Goal: Task Accomplishment & Management: Manage account settings

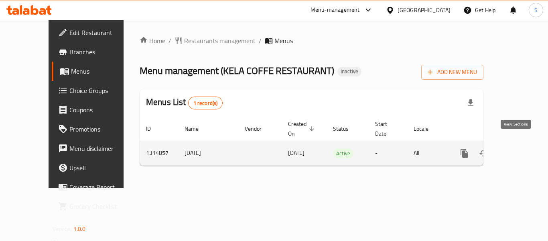
click at [521, 143] on link "enhanced table" at bounding box center [522, 152] width 19 height 19
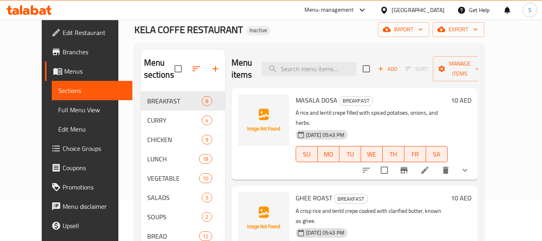
scroll to position [80, 0]
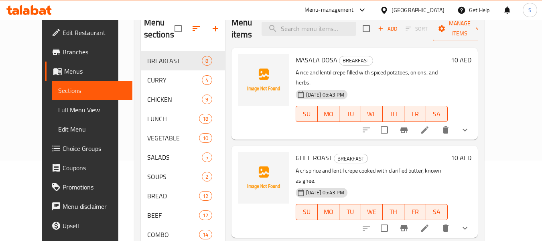
click at [58, 110] on span "Full Menu View" at bounding box center [92, 110] width 68 height 10
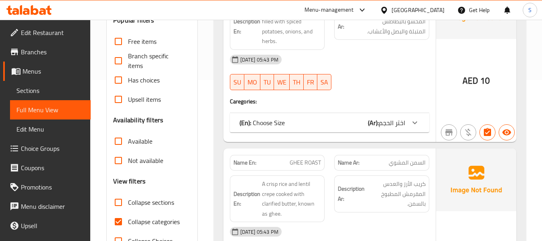
scroll to position [241, 0]
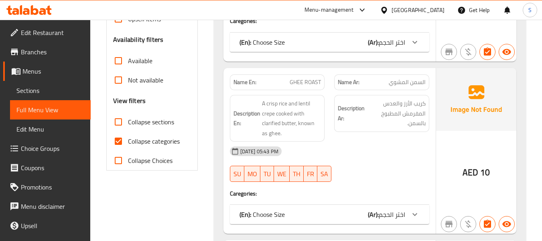
click at [146, 139] on span "Collapse categories" at bounding box center [154, 141] width 52 height 10
click at [128, 139] on input "Collapse categories" at bounding box center [118, 140] width 19 height 19
checkbox input "false"
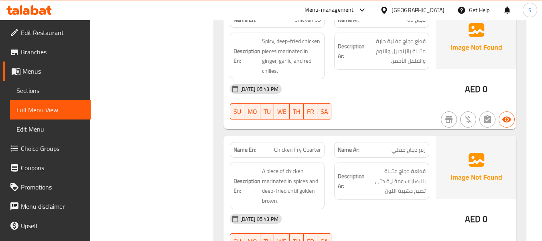
scroll to position [0, 0]
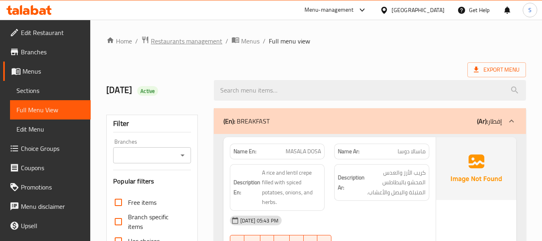
click at [182, 44] on span "Restaurants management" at bounding box center [186, 41] width 71 height 10
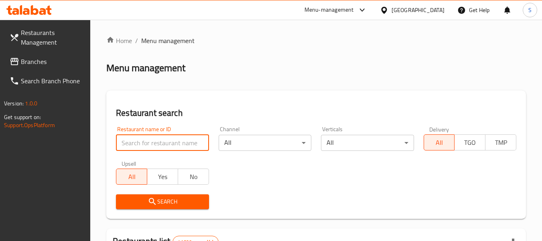
paste input "682306"
type input "682306"
click button "Search" at bounding box center [162, 201] width 93 height 15
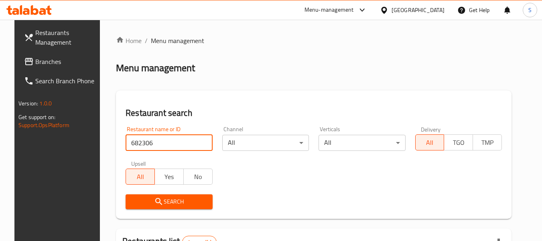
scroll to position [111, 0]
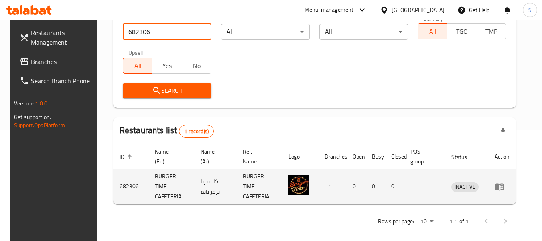
click at [504, 183] on icon "enhanced table" at bounding box center [499, 186] width 9 height 7
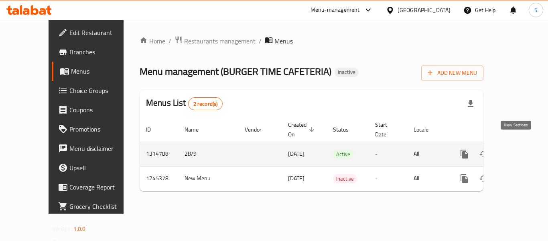
click at [518, 149] on icon "enhanced table" at bounding box center [523, 154] width 10 height 10
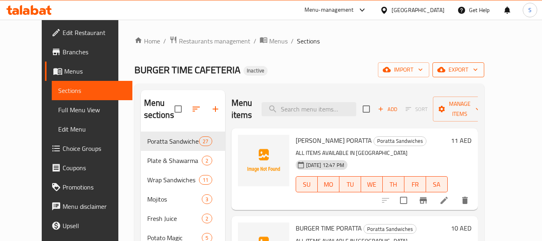
click at [478, 73] on span "export" at bounding box center [458, 70] width 39 height 10
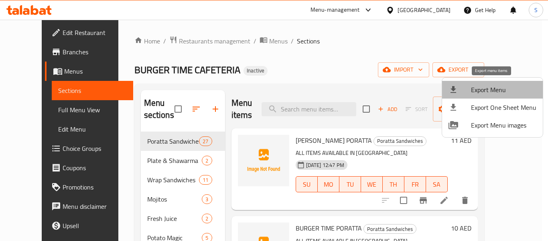
click at [496, 85] on span "Export Menu" at bounding box center [503, 90] width 65 height 10
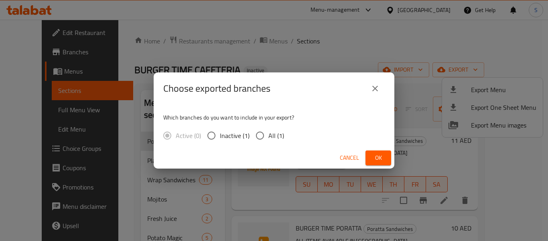
click at [277, 133] on span "All (1)" at bounding box center [277, 135] width 16 height 10
click at [269, 133] on input "All (1)" at bounding box center [260, 135] width 17 height 17
radio input "true"
click at [382, 159] on span "Ok" at bounding box center [378, 158] width 13 height 10
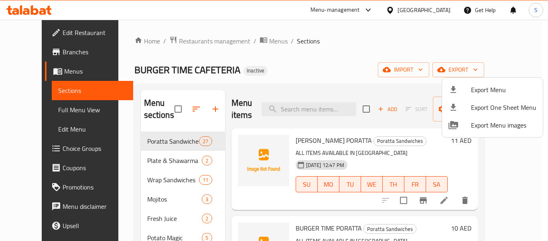
click at [310, 42] on div at bounding box center [274, 120] width 548 height 241
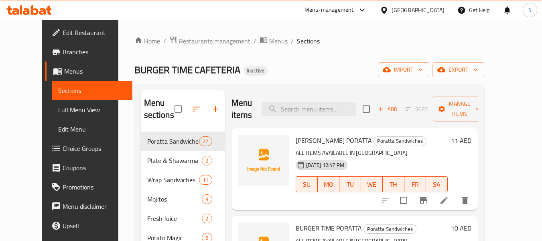
drag, startPoint x: 52, startPoint y: 32, endPoint x: 66, endPoint y: 32, distance: 14.1
click at [63, 32] on span "Edit Restaurant" at bounding box center [94, 33] width 63 height 10
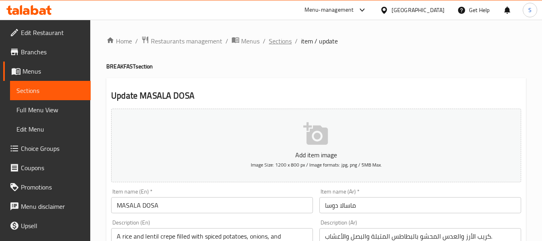
click at [279, 43] on span "Sections" at bounding box center [280, 41] width 23 height 10
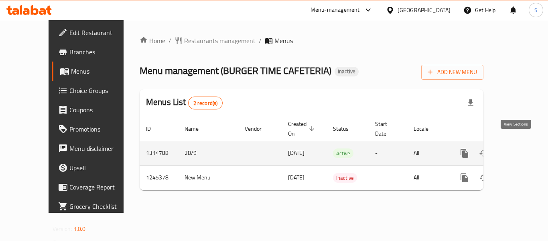
click at [519, 149] on icon "enhanced table" at bounding box center [522, 152] width 7 height 7
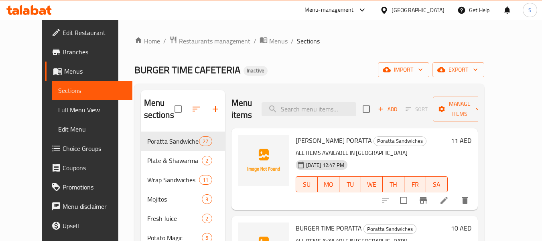
scroll to position [40, 0]
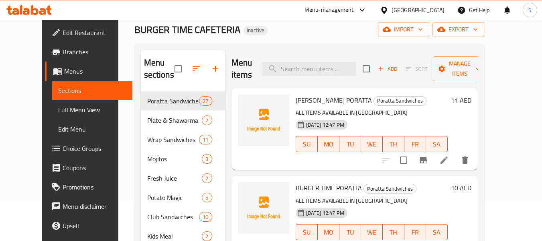
click at [58, 106] on span "Full Menu View" at bounding box center [92, 110] width 68 height 10
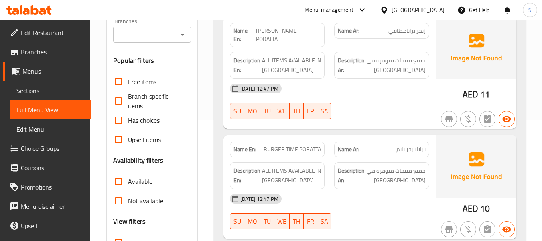
scroll to position [241, 0]
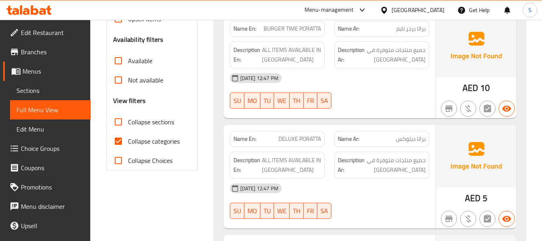
click at [149, 143] on span "Collapse categories" at bounding box center [154, 141] width 52 height 10
click at [128, 143] on input "Collapse categories" at bounding box center [118, 140] width 19 height 19
checkbox input "false"
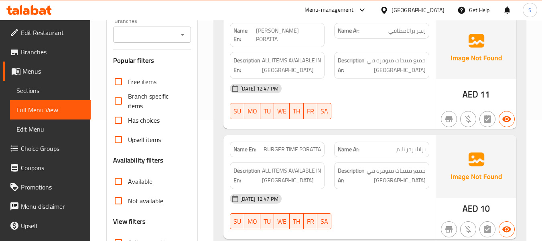
scroll to position [40, 0]
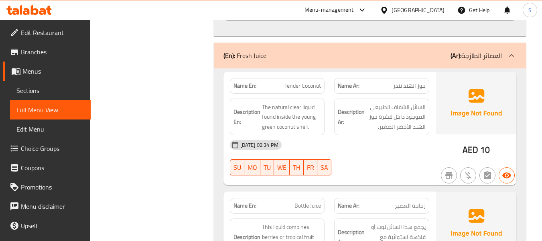
scroll to position [5264, 0]
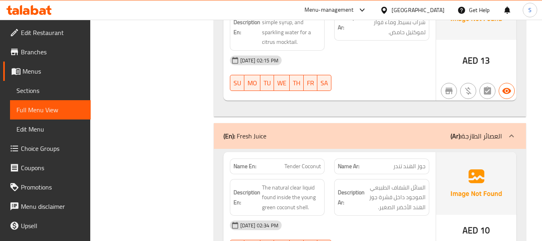
click at [421, 10] on div "United Arab Emirates" at bounding box center [418, 10] width 53 height 9
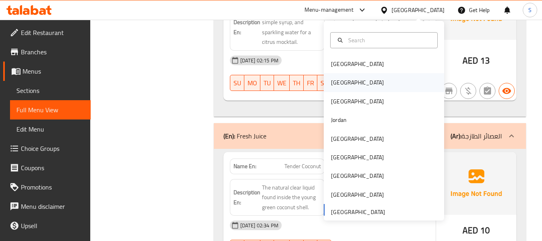
click at [358, 84] on div "[GEOGRAPHIC_DATA]" at bounding box center [384, 82] width 120 height 18
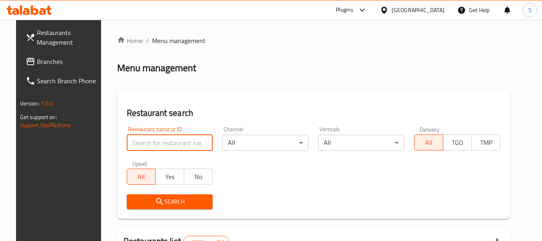
paste input "707055"
type input "707055"
click button "Search" at bounding box center [170, 201] width 86 height 15
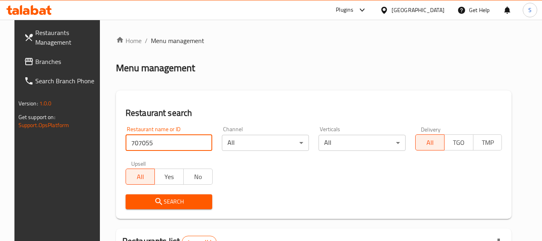
scroll to position [111, 0]
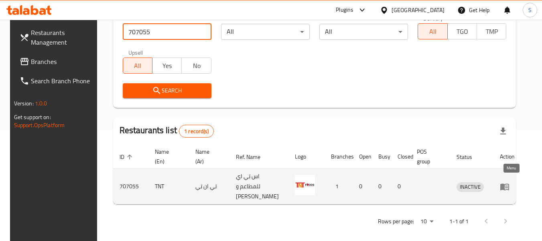
click at [515, 183] on link "enhanced table" at bounding box center [507, 186] width 15 height 10
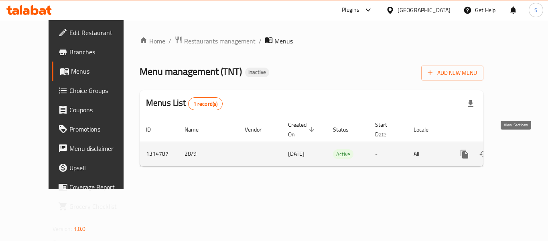
click at [519, 150] on icon "enhanced table" at bounding box center [522, 153] width 7 height 7
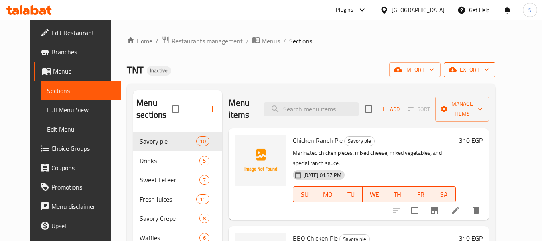
click at [489, 67] on span "export" at bounding box center [469, 70] width 39 height 10
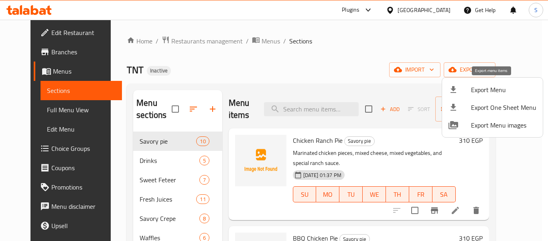
click at [494, 92] on span "Export Menu" at bounding box center [503, 90] width 65 height 10
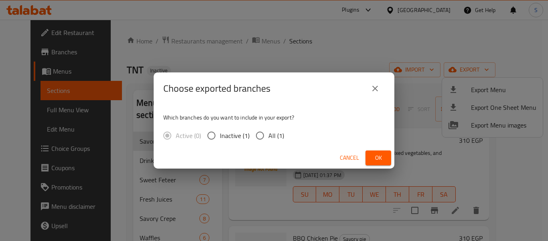
click at [259, 131] on input "All (1)" at bounding box center [260, 135] width 17 height 17
radio input "true"
click at [376, 158] on span "Ok" at bounding box center [378, 158] width 13 height 10
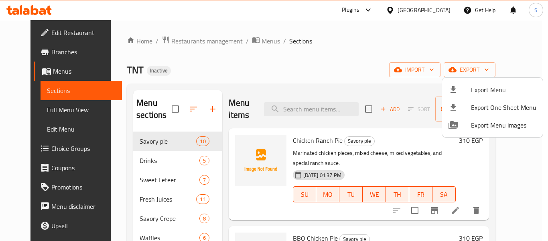
click at [321, 40] on div at bounding box center [274, 120] width 548 height 241
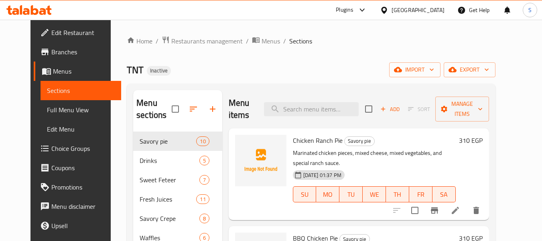
click at [53, 34] on span "Edit Restaurant" at bounding box center [82, 33] width 63 height 10
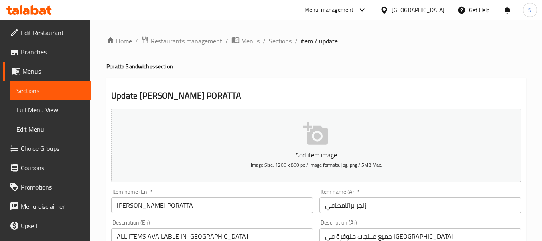
click at [279, 39] on span "Sections" at bounding box center [280, 41] width 23 height 10
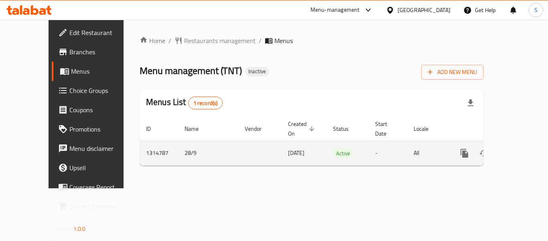
click at [522, 143] on link "enhanced table" at bounding box center [522, 152] width 19 height 19
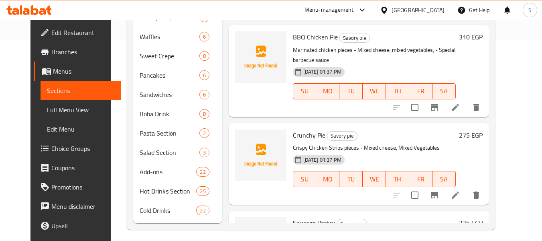
scroll to position [206, 0]
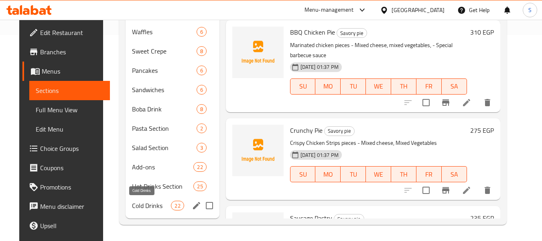
click at [148, 208] on span "Cold Drinks" at bounding box center [151, 205] width 39 height 10
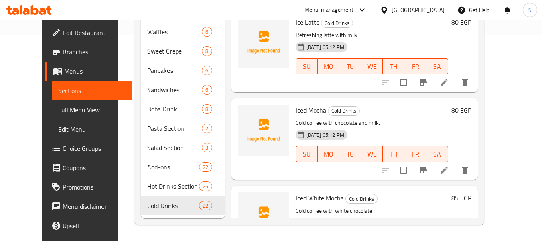
click at [181, 222] on div "Menu sections Savory pie 10 Drinks 5 Sweet Feteer 7 Fresh Juices 11 Savory Crep…" at bounding box center [310, 51] width 350 height 347
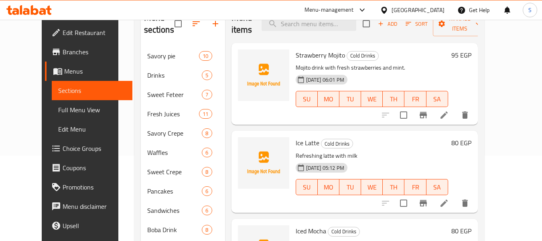
scroll to position [45, 0]
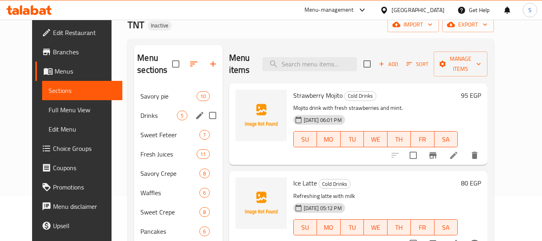
click at [141, 119] on span "Drinks" at bounding box center [159, 115] width 37 height 10
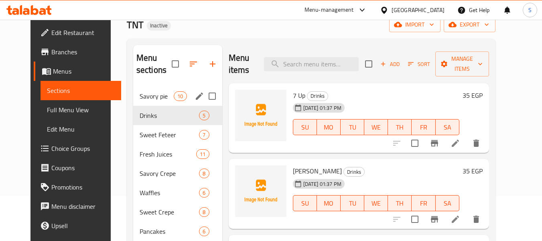
click at [133, 101] on div "Savory pie 10" at bounding box center [177, 95] width 89 height 19
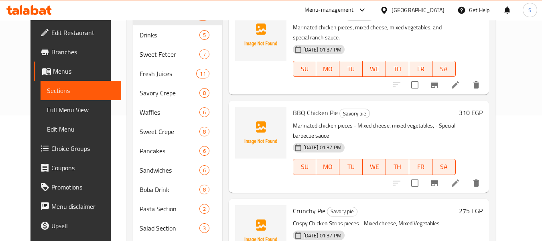
scroll to position [165, 0]
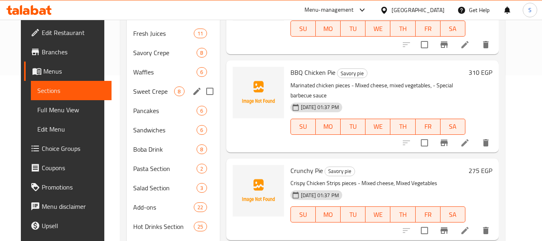
click at [136, 93] on span "Sweet Crepe" at bounding box center [153, 91] width 41 height 10
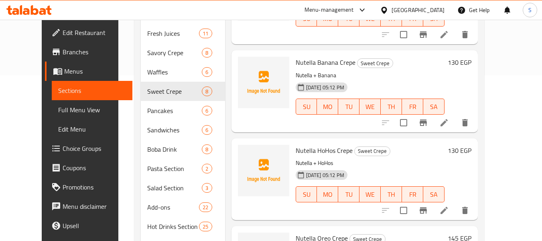
click at [253, 203] on div at bounding box center [264, 178] width 58 height 75
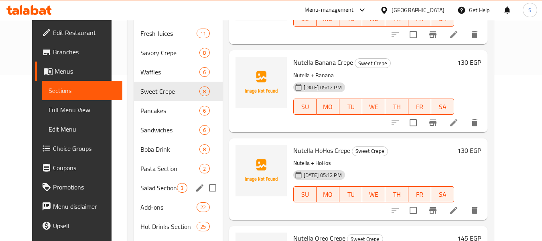
scroll to position [206, 0]
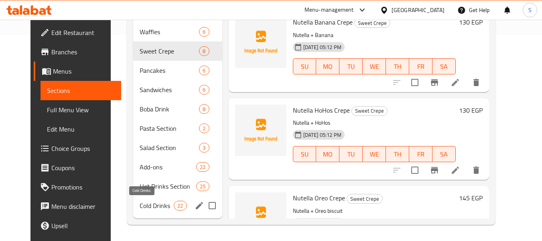
click at [140, 205] on span "Cold Drinks" at bounding box center [157, 205] width 34 height 10
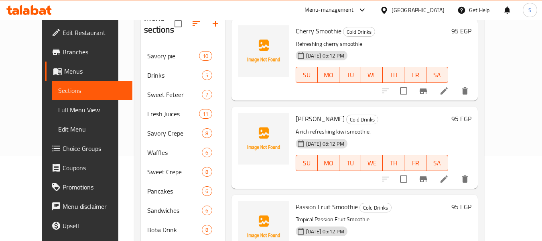
scroll to position [1245, 0]
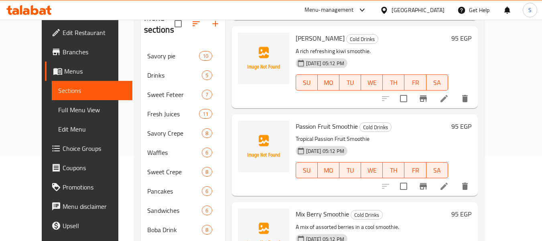
click at [452, 144] on div "28-09-2025 05:12 PM SU MO TU WE TH FR SA" at bounding box center [372, 164] width 159 height 43
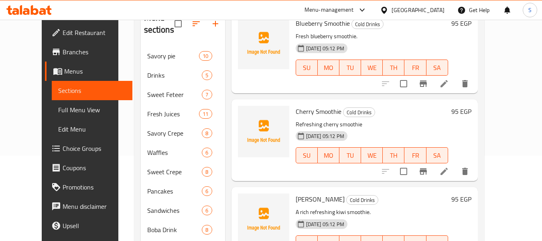
click at [63, 31] on span "Edit Restaurant" at bounding box center [94, 33] width 63 height 10
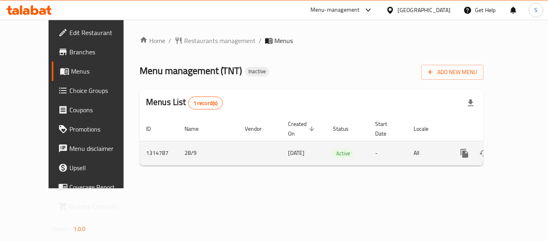
click at [518, 148] on icon "enhanced table" at bounding box center [523, 153] width 10 height 10
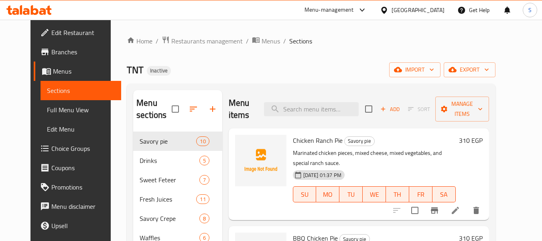
click at [280, 58] on div "Home / Restaurants management / Menus / Sections TNT Inactive import export Men…" at bounding box center [311, 233] width 369 height 394
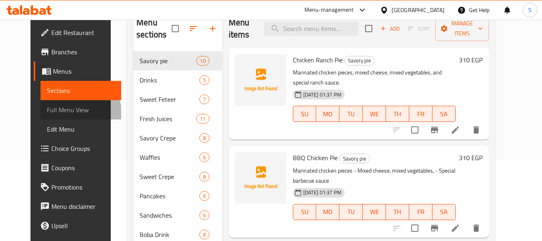
click at [49, 112] on span "Full Menu View" at bounding box center [81, 110] width 68 height 10
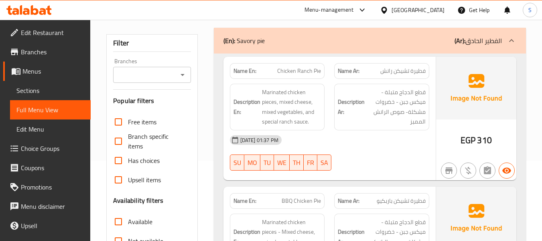
scroll to position [241, 0]
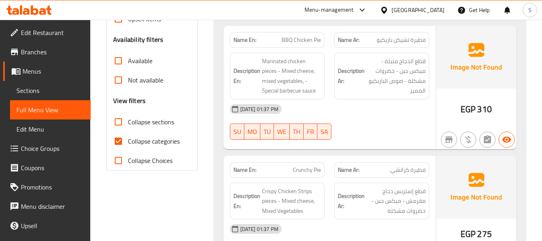
click at [139, 141] on span "Collapse categories" at bounding box center [154, 141] width 52 height 10
click at [128, 141] on input "Collapse categories" at bounding box center [118, 140] width 19 height 19
checkbox input "false"
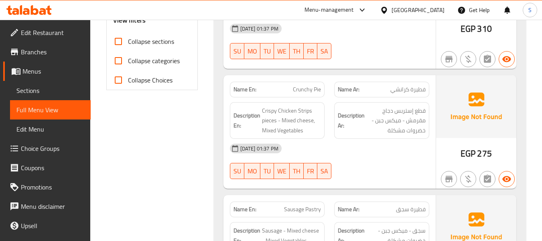
scroll to position [402, 0]
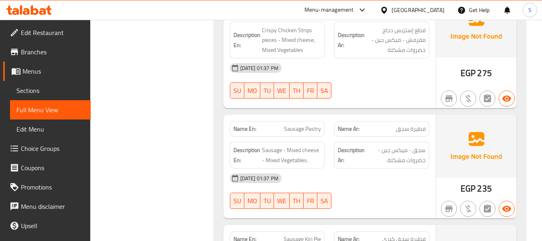
click at [312, 124] on span "Sausage Pastry" at bounding box center [302, 128] width 37 height 8
copy span "Pastry"
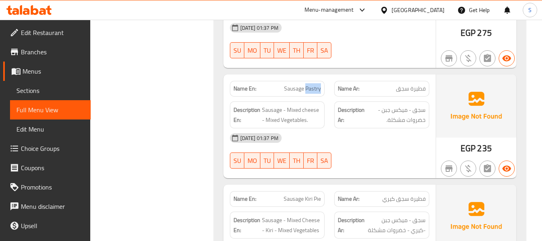
click at [312, 90] on span "Sausage Pastry" at bounding box center [302, 88] width 37 height 8
click at [408, 87] on span "فطيرة سجق" at bounding box center [411, 88] width 30 height 8
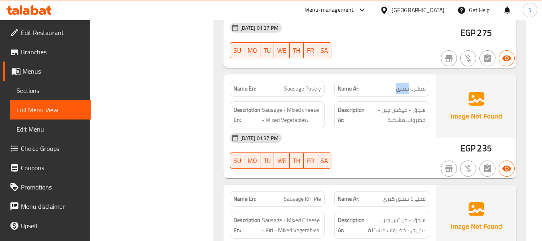
copy span "سجق"
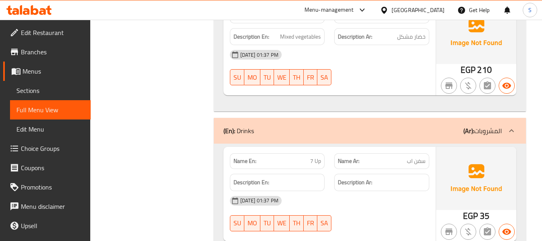
scroll to position [1245, 0]
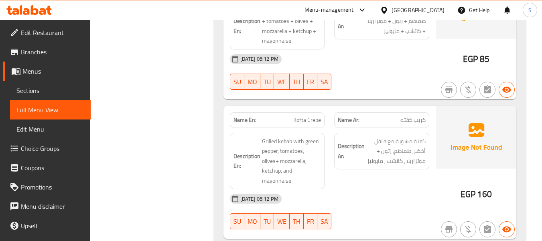
scroll to position [3966, 0]
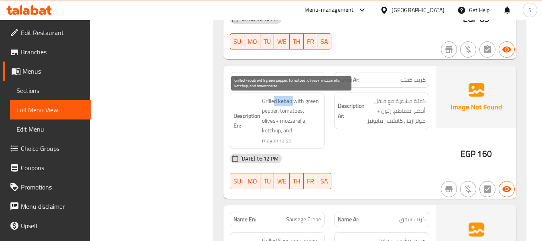
drag, startPoint x: 275, startPoint y: 103, endPoint x: 295, endPoint y: 102, distance: 19.3
click at [295, 102] on span "Grilled kebab with green pepper, tomatoes, olives+ mozzarella, ketchup, and may…" at bounding box center [291, 120] width 59 height 49
click at [285, 103] on span "Grilled kebab with green pepper, tomatoes, olives+ mozzarella, ketchup, and may…" at bounding box center [291, 120] width 59 height 49
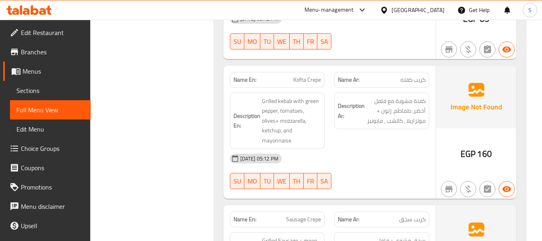
click at [295, 75] on span "Kofta Crepe" at bounding box center [308, 79] width 28 height 8
copy span "Kofta Crepe"
click at [311, 82] on span "Kofta Crepe" at bounding box center [308, 79] width 28 height 8
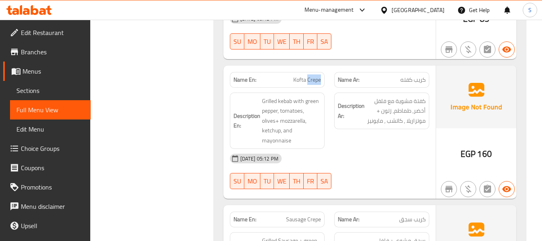
click at [311, 82] on span "Kofta Crepe" at bounding box center [308, 79] width 28 height 8
copy span "Kofta Crepe"
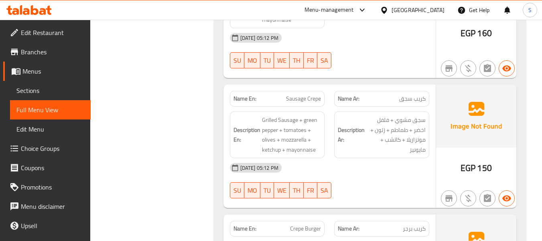
scroll to position [4126, 0]
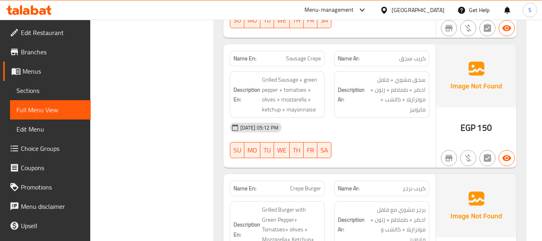
click at [420, 112] on span "سجق مشوي + فلفل اخضر + طماطم + زتون + موتزاريلا + كاتشب + مايونيز" at bounding box center [396, 94] width 59 height 39
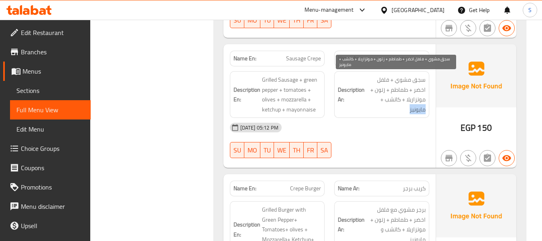
click at [420, 112] on span "سجق مشوي + فلفل اخضر + طماطم + زتون + موتزاريلا + كاتشب + مايونيز" at bounding box center [396, 94] width 59 height 39
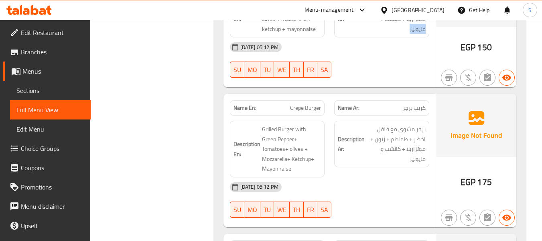
scroll to position [4247, 0]
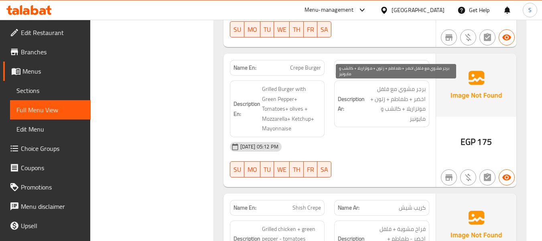
click at [420, 120] on span "برجر مشوي مع فلفل اخضر + طماطم + زتون + موتزاريلا + كاتشب و مايونيز" at bounding box center [396, 103] width 59 height 39
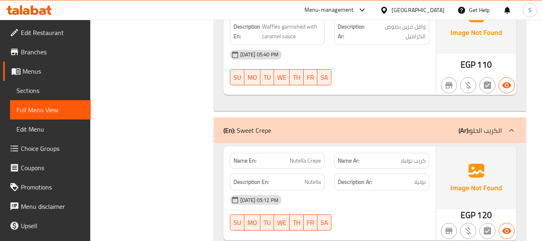
scroll to position [5643, 0]
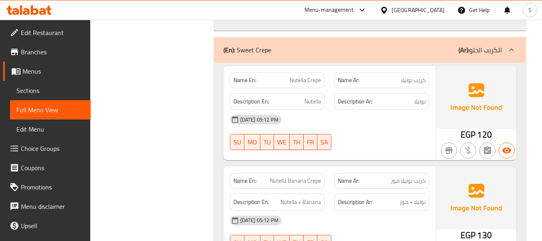
click at [303, 76] on span "Nutella Crepe" at bounding box center [305, 80] width 31 height 8
copy span "Nutella Crepe"
click at [295, 176] on span "Nutella Banana Crepe" at bounding box center [295, 180] width 51 height 8
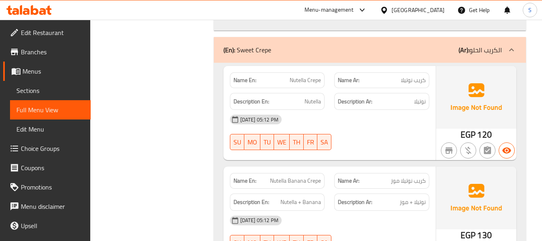
click at [295, 176] on span "Nutella Banana Crepe" at bounding box center [295, 180] width 51 height 8
copy span "Nutella Banana Crepe"
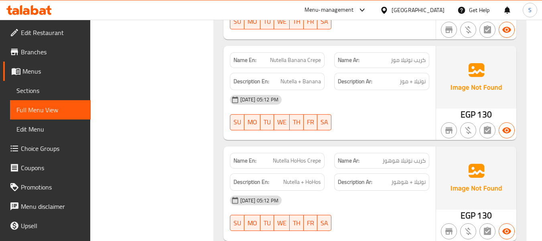
click at [301, 156] on span "Nutella HoHos Crepe" at bounding box center [297, 160] width 48 height 8
copy span "Nutella HoHos Crepe"
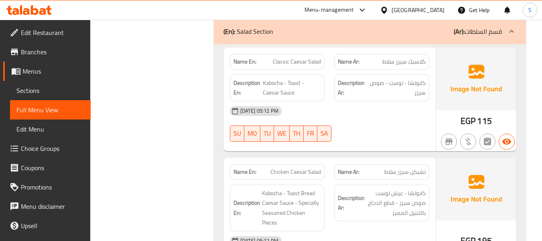
scroll to position [9283, 0]
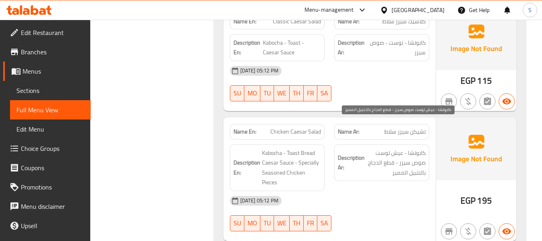
click at [414, 148] on span "كابوتشا - عيش توست صوص سيزر - قطع الدجاج بالتتبيل المميز" at bounding box center [396, 163] width 59 height 30
copy span "كابوتشا"
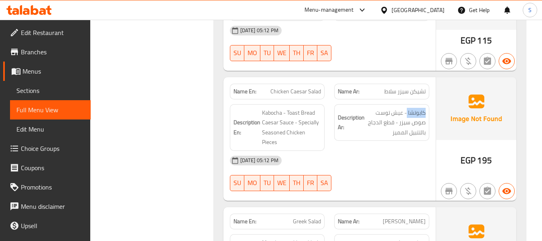
scroll to position [9403, 0]
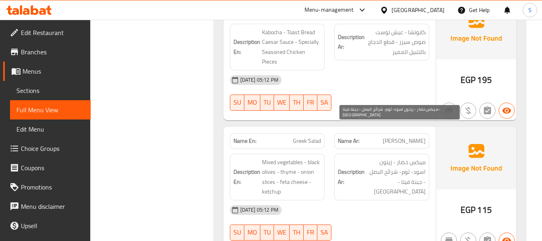
click at [407, 157] on span "ميكس خضار - زيتون اسود- ثوم- شرائح البصل - جبنة فيتا - كاتشب" at bounding box center [396, 176] width 59 height 39
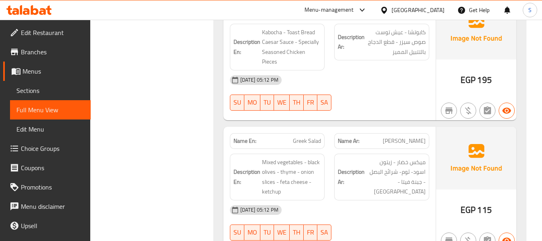
click at [308, 137] on span "Greek Salad" at bounding box center [307, 141] width 28 height 8
copy span "Greek Salad"
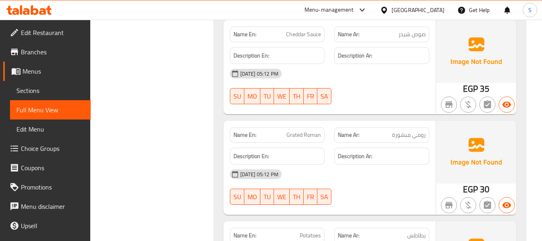
scroll to position [9725, 0]
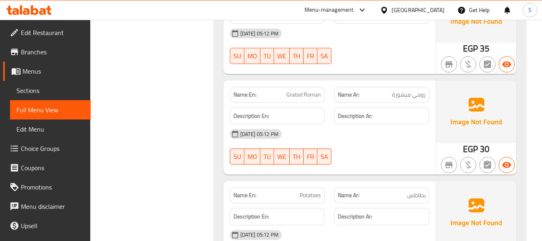
click at [423, 90] on span "رومي مبشورة" at bounding box center [409, 94] width 34 height 8
copy span "رومي"
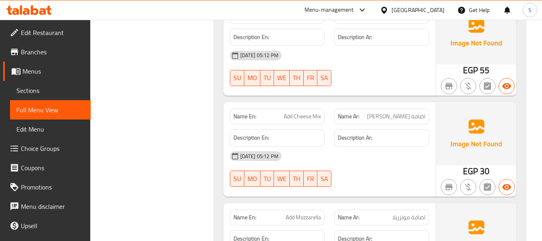
scroll to position [11130, 0]
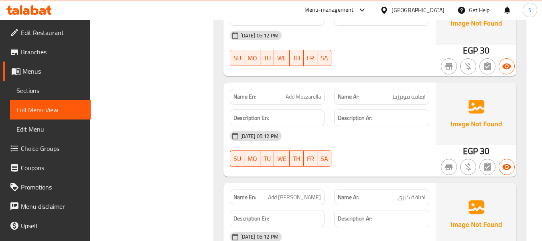
click at [317, 193] on span "Add Kerry" at bounding box center [294, 197] width 53 height 8
click at [314, 193] on span "Add Kerry" at bounding box center [294, 197] width 53 height 8
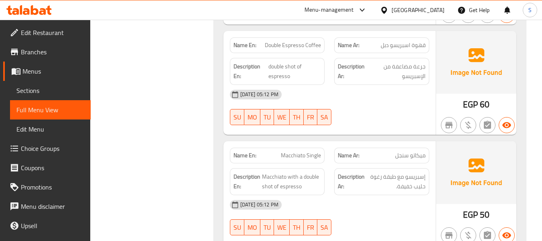
scroll to position [12631, 0]
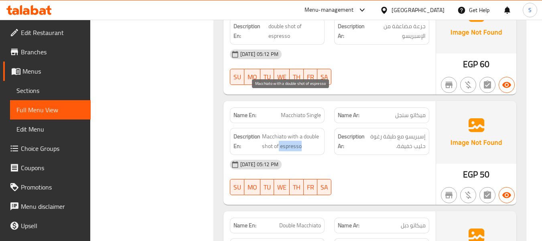
drag, startPoint x: 290, startPoint y: 110, endPoint x: 302, endPoint y: 110, distance: 12.1
click at [302, 131] on span "Macchiato with a double shot of espresso" at bounding box center [291, 141] width 59 height 20
click at [300, 111] on span "Macchiato Single" at bounding box center [301, 115] width 40 height 8
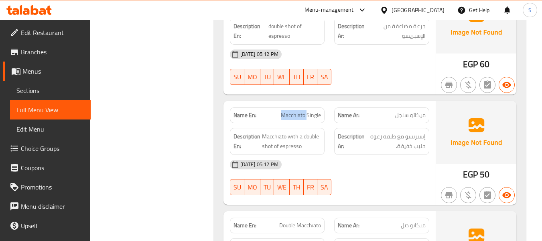
click at [300, 111] on span "Macchiato Single" at bounding box center [301, 115] width 40 height 8
click at [406, 131] on span "إسبريسو مع طبقة رغوة حليب خفيفة." at bounding box center [396, 141] width 59 height 20
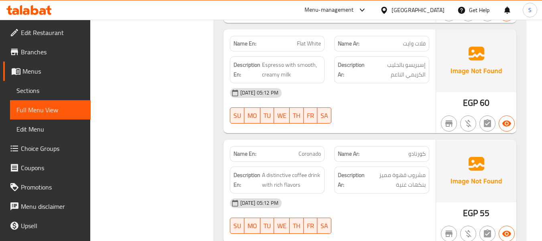
scroll to position [13073, 0]
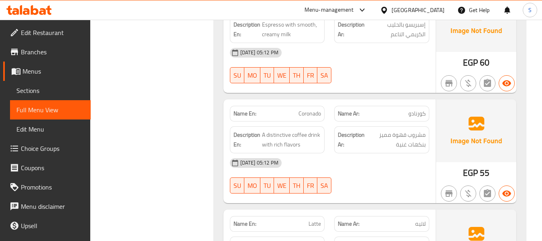
click at [422, 109] on span "كورنادو" at bounding box center [417, 113] width 17 height 8
click at [308, 109] on span "Coronado" at bounding box center [310, 113] width 22 height 8
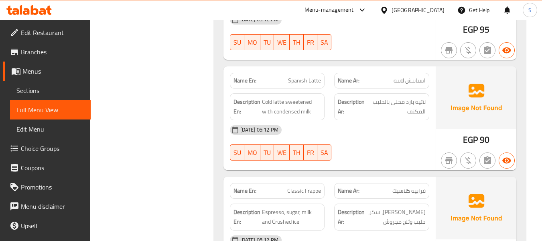
scroll to position [15321, 0]
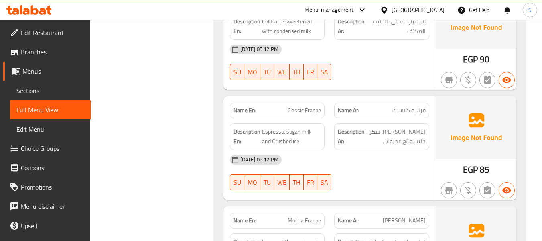
click at [316, 106] on span "Classic Frappe" at bounding box center [304, 110] width 34 height 8
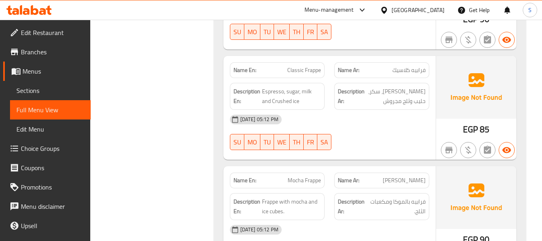
scroll to position [15401, 0]
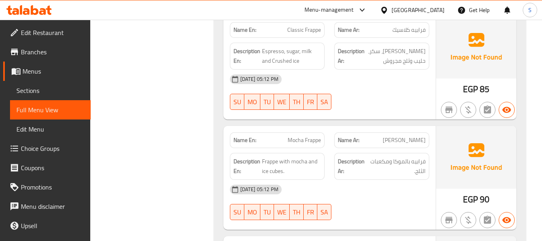
click at [308, 136] on span "Mocha Frappe" at bounding box center [304, 140] width 33 height 8
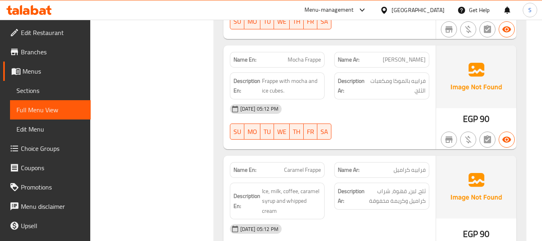
scroll to position [15522, 0]
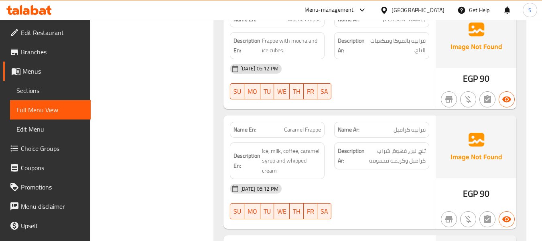
click at [292, 125] on span "Caramel Frappe" at bounding box center [302, 129] width 37 height 8
click at [232, 142] on div "Description En: Ice, milk, coffee, caramel syrup and whipped cream" at bounding box center [277, 160] width 95 height 37
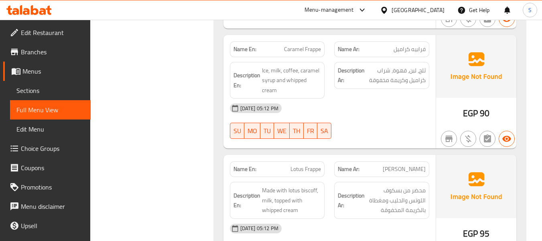
scroll to position [15642, 0]
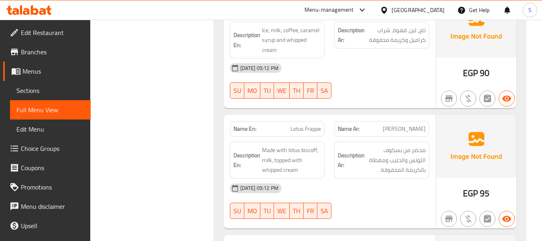
click at [309, 124] on span "Lotus Frappe" at bounding box center [306, 128] width 31 height 8
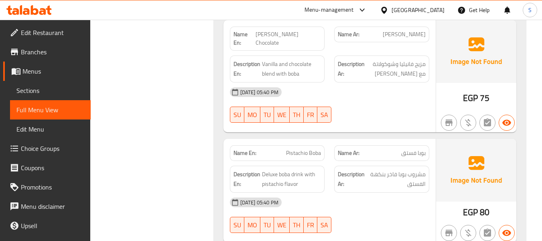
scroll to position [8753, 0]
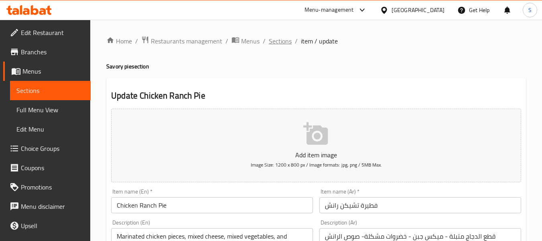
click at [277, 43] on span "Sections" at bounding box center [280, 41] width 23 height 10
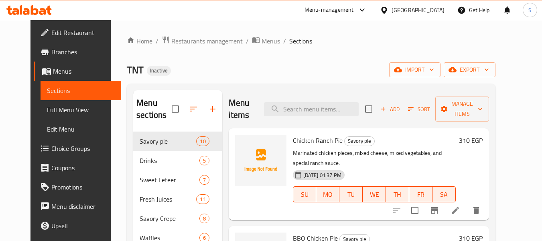
click at [322, 53] on div "Home / Restaurants management / Menus / Sections TNT Inactive import export Men…" at bounding box center [311, 233] width 369 height 394
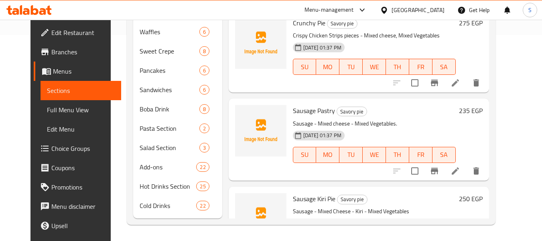
scroll to position [126, 0]
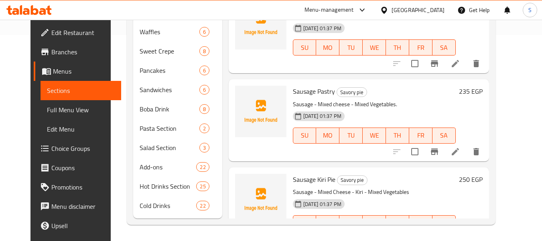
click at [323, 179] on span "Sausage Kiri Pie" at bounding box center [314, 179] width 43 height 12
copy h6 "Pie"
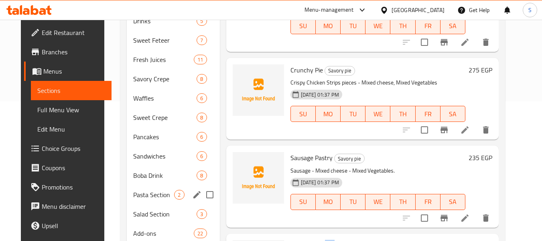
scroll to position [125, 0]
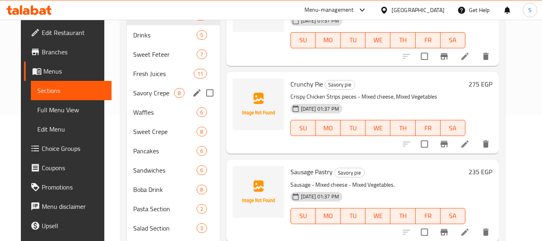
click at [139, 97] on span "Savory Crepe" at bounding box center [153, 93] width 41 height 10
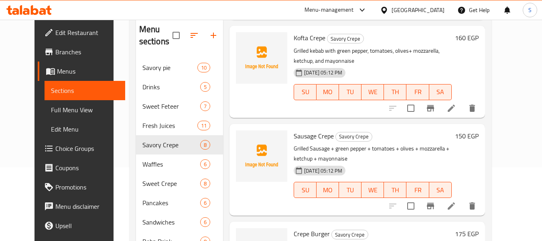
scroll to position [80, 0]
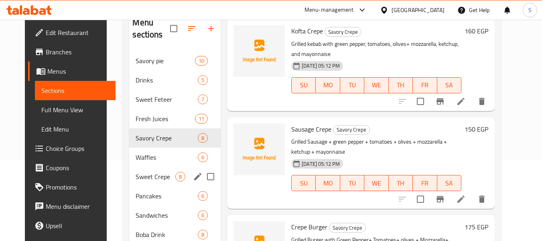
click at [151, 175] on span "Sweet Crepe" at bounding box center [156, 176] width 40 height 10
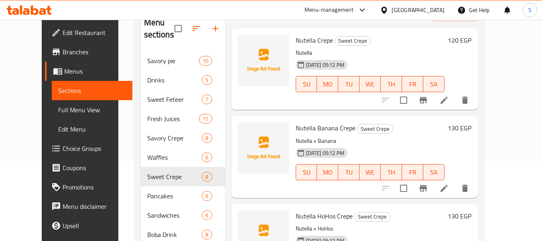
scroll to position [6, 0]
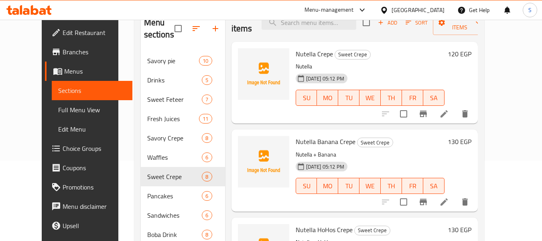
click at [445, 139] on h6 "Nutella Banana Crepe Sweet Crepe" at bounding box center [370, 141] width 149 height 11
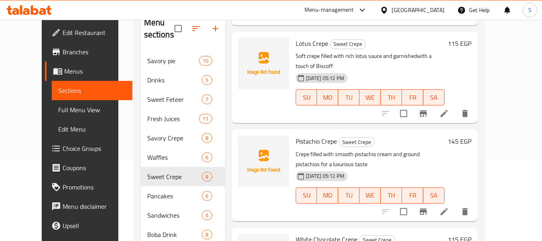
scroll to position [410, 0]
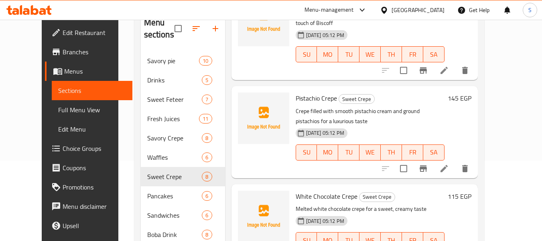
click at [252, 63] on div at bounding box center [264, 34] width 58 height 85
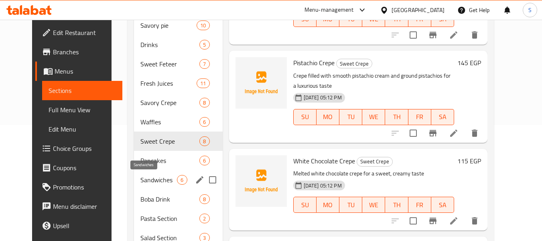
scroll to position [161, 0]
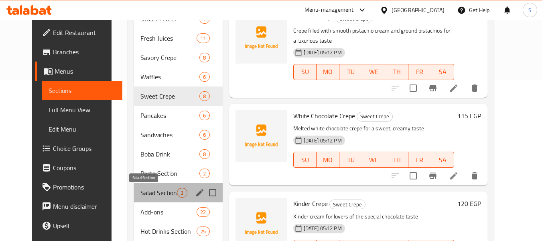
click at [149, 193] on span "Salad Section" at bounding box center [159, 193] width 37 height 10
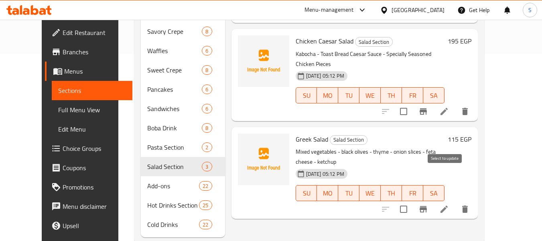
scroll to position [201, 0]
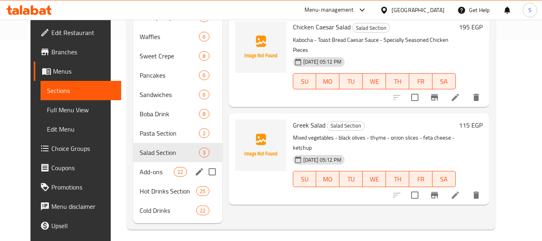
click at [160, 174] on span "Add-ons" at bounding box center [157, 172] width 34 height 10
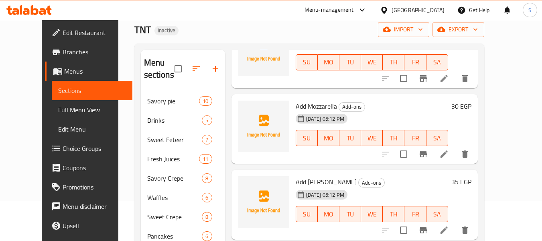
scroll to position [1175, 0]
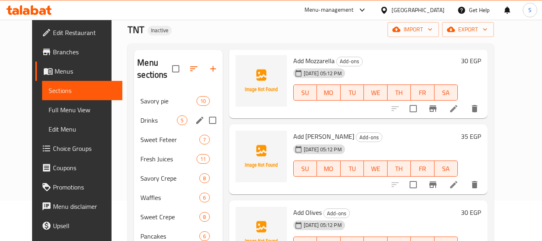
click at [208, 120] on input "Menu sections" at bounding box center [212, 120] width 17 height 17
checkbox input "true"
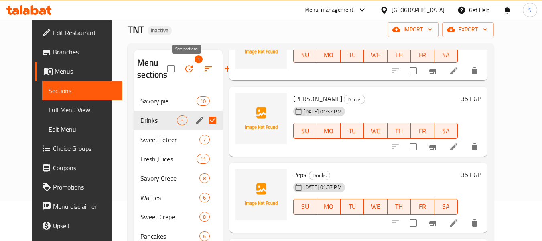
scroll to position [77, 0]
click at [184, 68] on icon "button" at bounding box center [189, 69] width 10 height 10
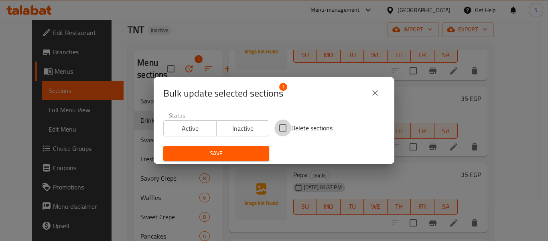
click at [284, 130] on input "Delete sections" at bounding box center [283, 127] width 17 height 17
checkbox input "true"
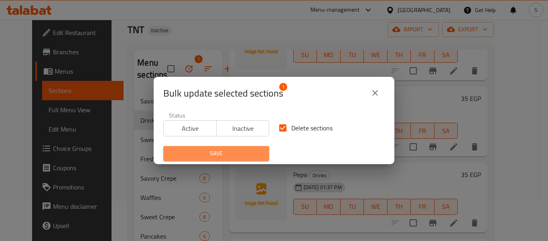
click at [225, 155] on span "Save" at bounding box center [216, 153] width 93 height 10
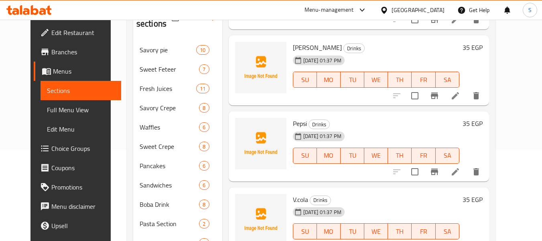
scroll to position [186, 0]
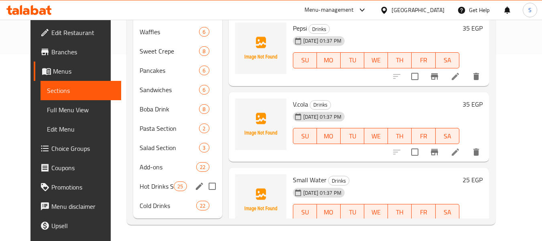
click at [151, 180] on div "Hot Drinks Section 25" at bounding box center [177, 185] width 89 height 19
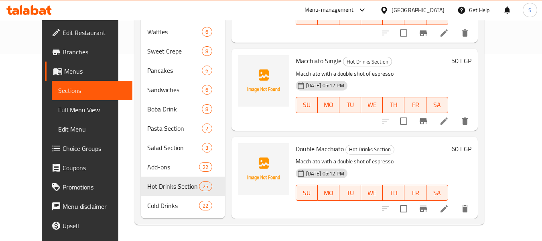
scroll to position [858, 0]
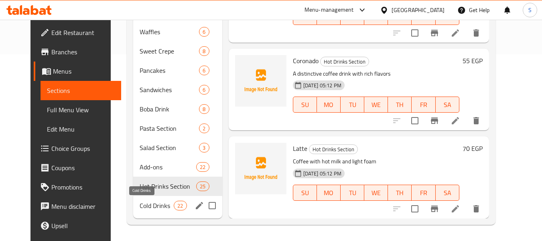
click at [142, 208] on span "Cold Drinks" at bounding box center [157, 205] width 34 height 10
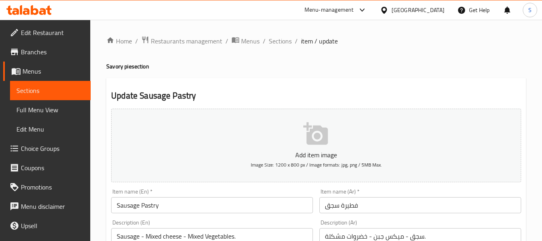
click at [153, 207] on input "Sausage Pastry" at bounding box center [212, 205] width 202 height 16
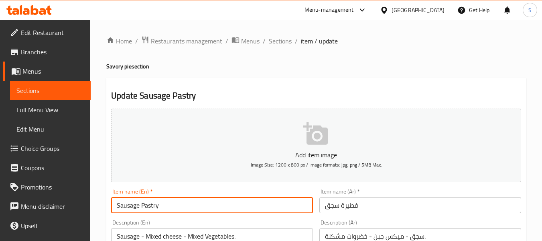
paste input "ie"
type input "Sausage Pie"
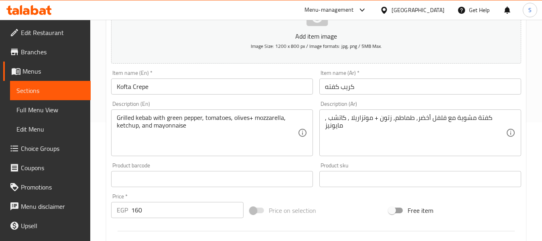
scroll to position [120, 0]
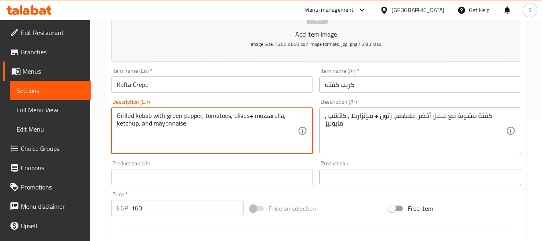
click at [145, 114] on textarea "Grilled kebab with green pepper, tomatoes, olives+ mozzarella, ketchup, and may…" at bounding box center [207, 131] width 181 height 38
type textarea "Grilled kofta with green pepper, tomatoes, olives+ mozzarella, ketchup, and may…"
click at [176, 82] on input "Kofta Crepe" at bounding box center [212, 84] width 202 height 16
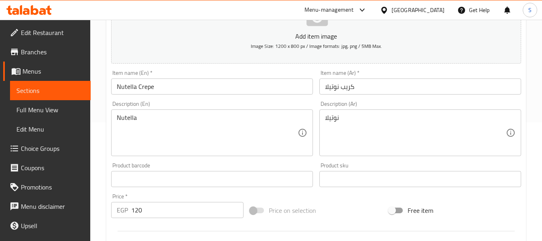
scroll to position [120, 0]
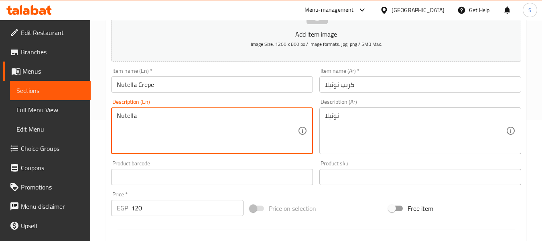
click at [190, 113] on textarea "Nutella" at bounding box center [207, 131] width 181 height 38
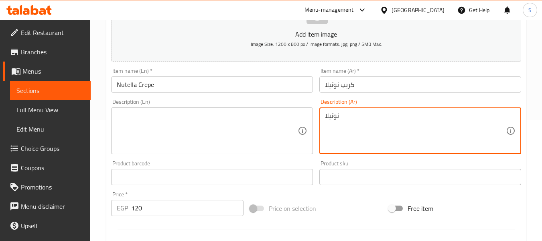
click at [362, 117] on textarea "نوتيلا" at bounding box center [415, 131] width 181 height 38
click at [376, 85] on input "كريب نوتيلا" at bounding box center [421, 84] width 202 height 16
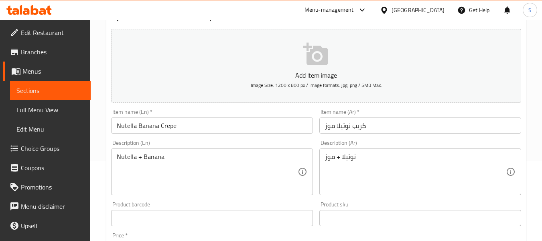
scroll to position [80, 0]
click at [196, 149] on div "Nutella + Banana Description (En)" at bounding box center [212, 170] width 202 height 47
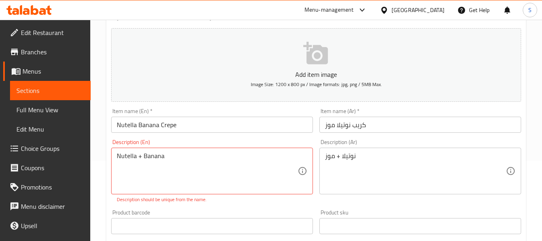
click at [196, 149] on div "Nutella + Banana Description (En)" at bounding box center [212, 170] width 202 height 47
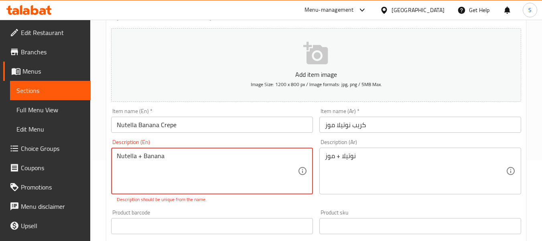
click at [193, 155] on textarea "Nutella + Banana" at bounding box center [207, 171] width 181 height 38
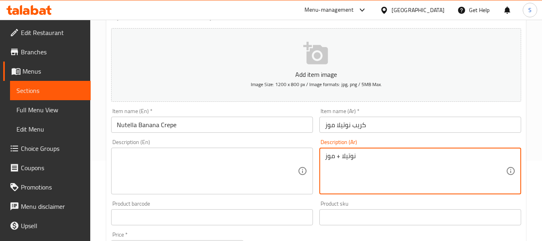
click at [337, 157] on textarea "نوتيلا + موز" at bounding box center [415, 171] width 181 height 38
click at [376, 125] on input "كريب نوتيلا موز" at bounding box center [421, 124] width 202 height 16
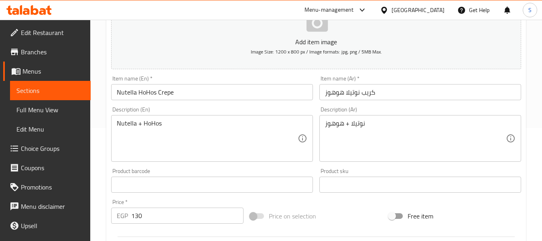
scroll to position [120, 0]
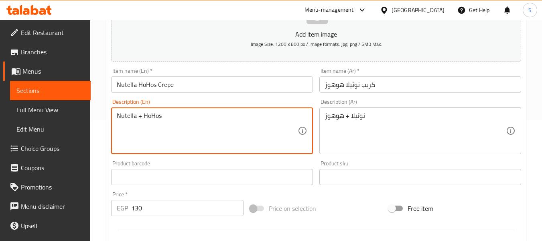
click at [206, 116] on textarea "Nutella + HoHos" at bounding box center [207, 131] width 181 height 38
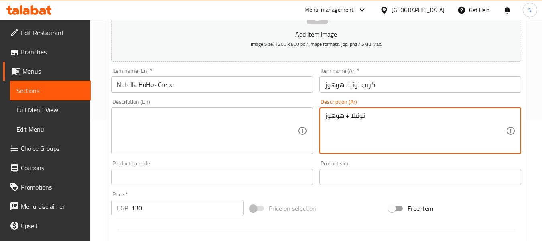
click at [345, 123] on textarea "نوتيلا + هوهوز" at bounding box center [415, 131] width 181 height 38
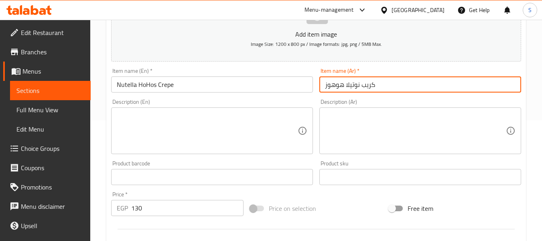
click at [377, 83] on input "كريب نوتيلا هوهوز" at bounding box center [421, 84] width 202 height 16
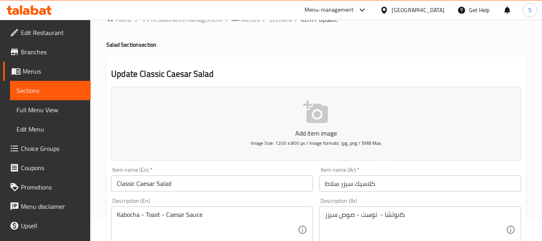
scroll to position [40, 0]
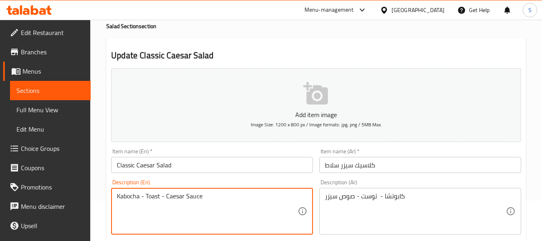
click at [125, 196] on textarea "Kabocha - Toast - Caesar Sauce" at bounding box center [207, 211] width 181 height 38
paste textarea "Iceberg Lettuce"
type textarea "Iceberg Lettuce- Toast - Caesar Sauce"
click at [203, 161] on input "Classic Caesar Salad" at bounding box center [212, 165] width 202 height 16
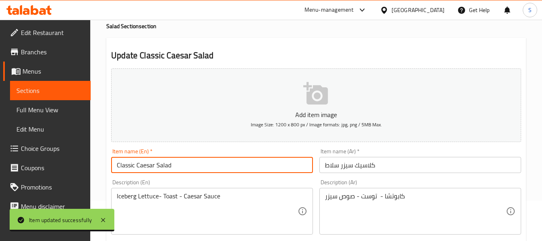
click at [212, 165] on input "Classic Caesar Salad" at bounding box center [212, 165] width 202 height 16
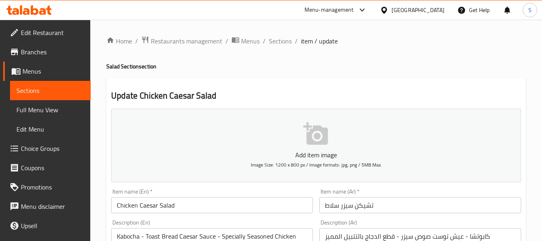
scroll to position [80, 0]
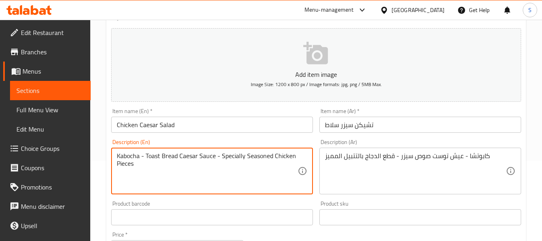
click at [127, 153] on textarea "Kabocha - Toast Bread Caesar Sauce - Specially Seasoned Chicken Pieces" at bounding box center [207, 171] width 181 height 38
paste textarea "Iceberg Lettuce"
type textarea "Iceberg Lettuce- Toast Bread Caesar Sauce - Specially Seasoned Chicken Pieces"
click at [193, 129] on input "Chicken Caesar Salad" at bounding box center [212, 124] width 202 height 16
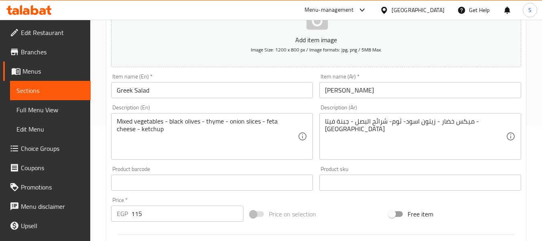
scroll to position [120, 0]
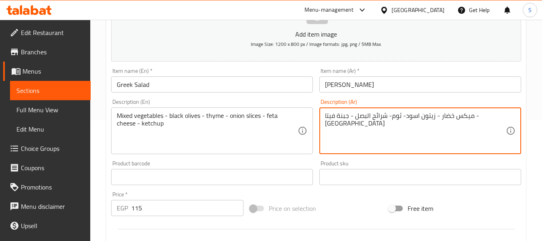
drag, startPoint x: 417, startPoint y: 118, endPoint x: 425, endPoint y: 118, distance: 8.0
type textarea "ميكس خضار - زيتون اسود- زعتر- شرائح البصل - جبنة فيتا - كاتشب"
click at [226, 79] on input "Greek Salad" at bounding box center [212, 84] width 202 height 16
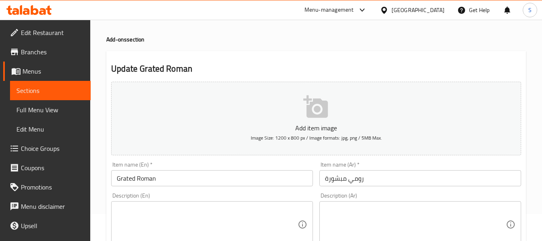
scroll to position [40, 0]
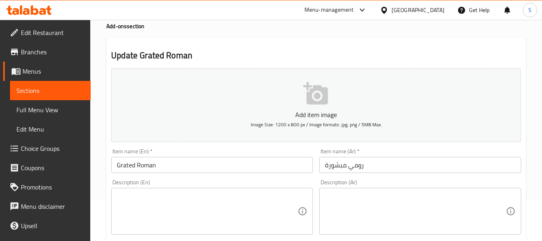
click at [157, 164] on input "Grated Roman" at bounding box center [212, 165] width 202 height 16
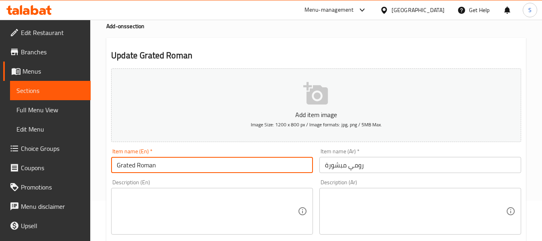
click at [151, 165] on input "Grated Roman" at bounding box center [212, 165] width 202 height 16
type input "Grated roumi"
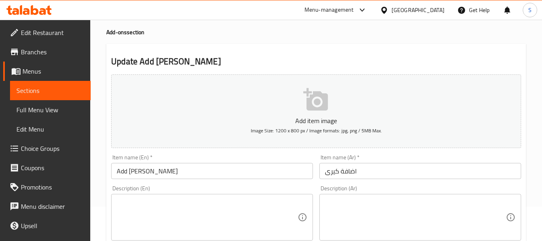
scroll to position [80, 0]
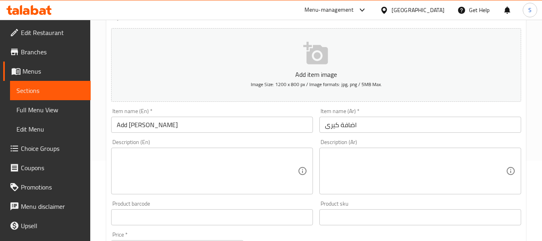
click at [139, 127] on input "Add [PERSON_NAME]" at bounding box center [212, 124] width 202 height 16
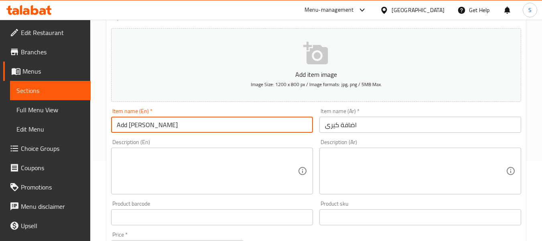
click at [139, 127] on input "Add [PERSON_NAME]" at bounding box center [212, 124] width 202 height 16
type input "Add kiri"
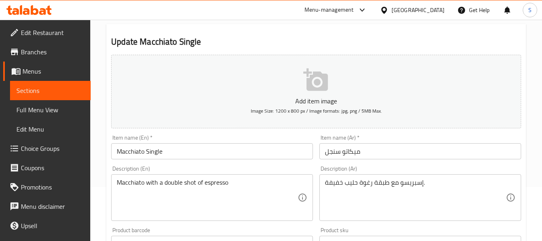
scroll to position [80, 0]
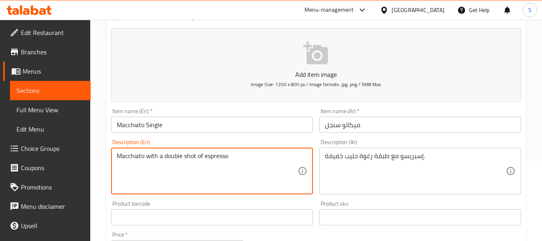
click at [185, 156] on textarea "Macchiato with a double shot of espresso" at bounding box center [207, 171] width 181 height 38
paste textarea "Espresso with a light layer of milk foam."
type textarea "Espresso with a light layer of milk foam."
click at [198, 123] on input "Macchiato Single" at bounding box center [212, 124] width 202 height 16
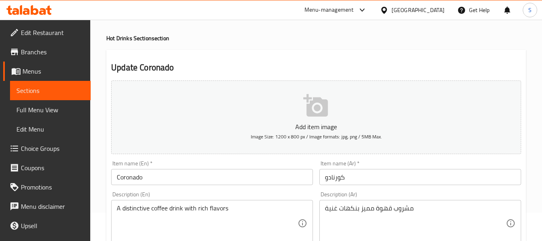
scroll to position [80, 0]
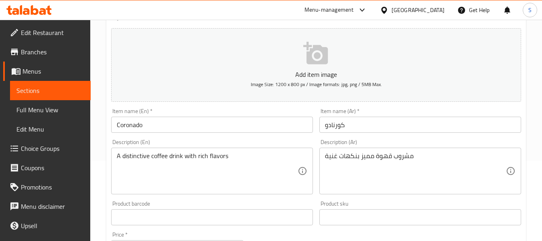
click at [357, 127] on input "كورنادو" at bounding box center [421, 124] width 202 height 16
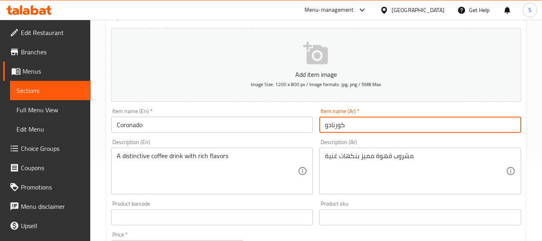
click at [357, 127] on input "كورنادو" at bounding box center [421, 124] width 202 height 16
paste input "ت"
type input "كورتادو"
click at [167, 129] on input "Coronado" at bounding box center [212, 124] width 202 height 16
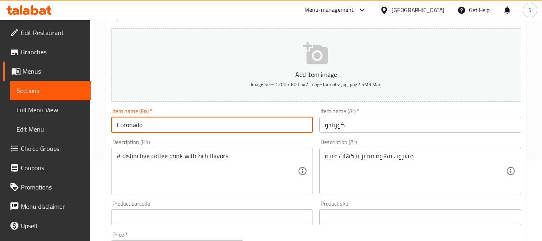
click at [167, 129] on input "Coronado" at bounding box center [212, 124] width 202 height 16
paste input "t"
type input "Cortado"
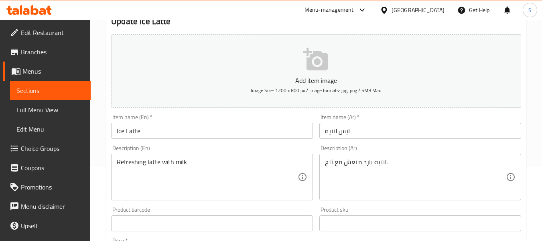
scroll to position [80, 0]
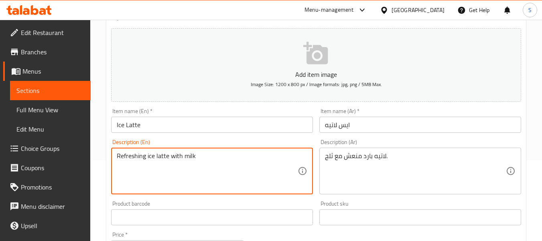
click at [154, 155] on textarea "Refreshing ice latte with milk" at bounding box center [207, 171] width 181 height 38
click at [152, 158] on textarea "Refreshing ice latte with milk" at bounding box center [207, 171] width 181 height 38
type textarea "Refreshing cold latte with milk"
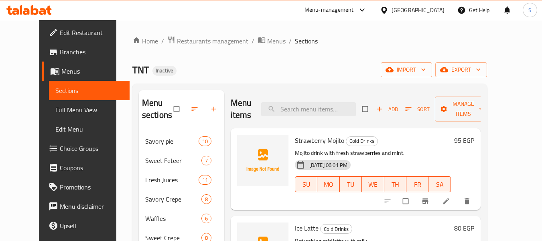
click at [210, 74] on div "TNT Inactive import export" at bounding box center [309, 69] width 355 height 15
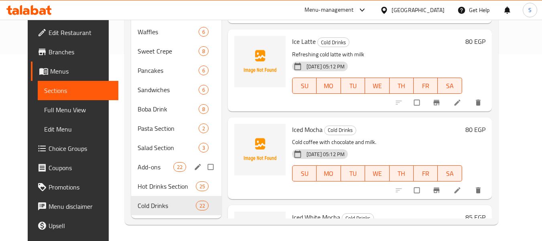
scroll to position [26, 0]
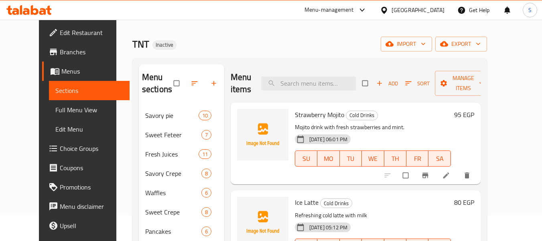
click at [229, 43] on div "TNT Inactive import export" at bounding box center [309, 44] width 355 height 15
click at [191, 86] on icon "button" at bounding box center [195, 83] width 8 height 8
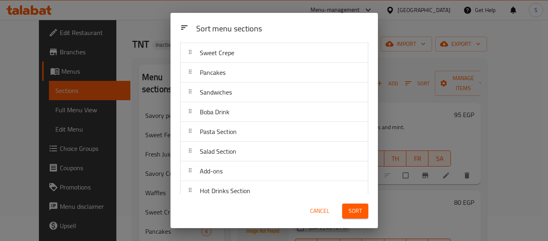
scroll to position [151, 0]
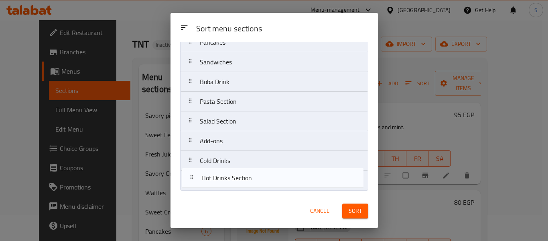
drag, startPoint x: 259, startPoint y: 163, endPoint x: 261, endPoint y: 183, distance: 20.1
click at [261, 183] on nav "Savory pie Sweet Feteer Fresh Juices Savory Crepe Waffles Sweet Crepe Pancakes …" at bounding box center [274, 52] width 188 height 276
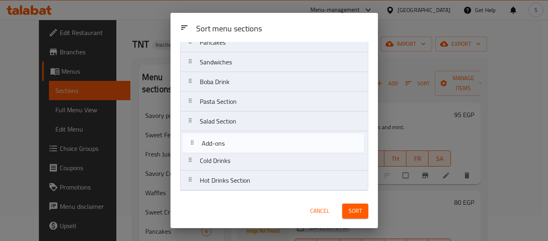
drag, startPoint x: 272, startPoint y: 145, endPoint x: 274, endPoint y: 149, distance: 5.2
click at [274, 149] on nav "Savory pie Sweet Feteer Fresh Juices Savory Crepe Waffles Sweet Crepe Pancakes …" at bounding box center [274, 52] width 188 height 276
drag, startPoint x: 257, startPoint y: 114, endPoint x: 264, endPoint y: 147, distance: 33.6
click at [264, 147] on nav "Savory pie Sweet Feteer Fresh Juices Savory Crepe Waffles Sweet Crepe Pancakes …" at bounding box center [274, 52] width 188 height 276
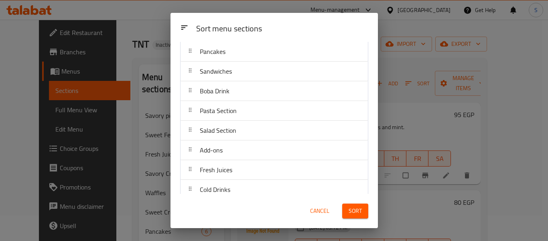
scroll to position [110, 0]
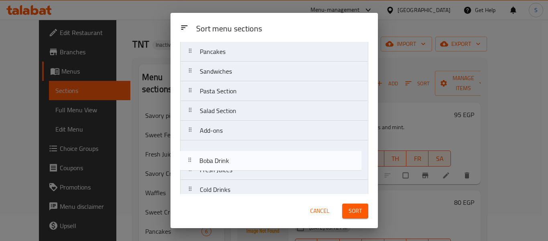
drag, startPoint x: 257, startPoint y: 107, endPoint x: 256, endPoint y: 169, distance: 62.2
click at [256, 169] on nav "Savory pie Sweet Feteer Savory Crepe Waffles Sweet Crepe Pancakes Sandwiches Bo…" at bounding box center [274, 81] width 188 height 276
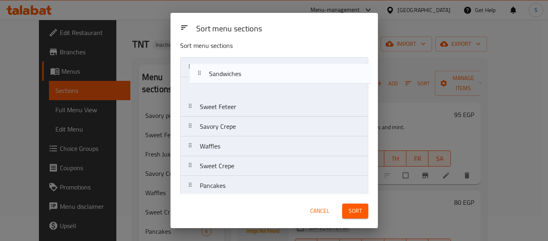
scroll to position [7, 0]
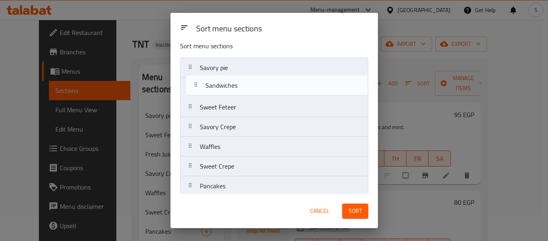
drag, startPoint x: 235, startPoint y: 153, endPoint x: 241, endPoint y: 84, distance: 70.1
click at [241, 84] on nav "Savory pie Sweet Feteer Savory Crepe Waffles Sweet Crepe Pancakes Sandwiches Pa…" at bounding box center [274, 195] width 188 height 276
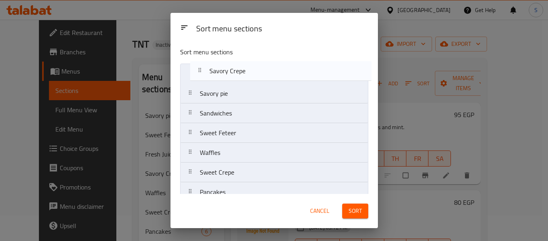
scroll to position [0, 0]
drag, startPoint x: 241, startPoint y: 119, endPoint x: 248, endPoint y: 67, distance: 51.9
click at [248, 67] on nav "Savory pie Sandwiches Sweet Feteer Savory Crepe Waffles Sweet Crepe Pancakes Pa…" at bounding box center [274, 203] width 188 height 276
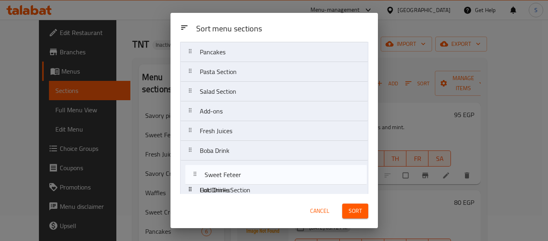
scroll to position [150, 0]
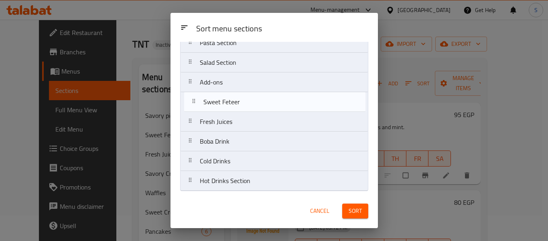
drag, startPoint x: 252, startPoint y: 98, endPoint x: 255, endPoint y: 108, distance: 10.7
click at [255, 108] on nav "Savory Crepe Savory pie Sandwiches Sweet Feteer Waffles Sweet Crepe Pancakes Pa…" at bounding box center [274, 52] width 188 height 276
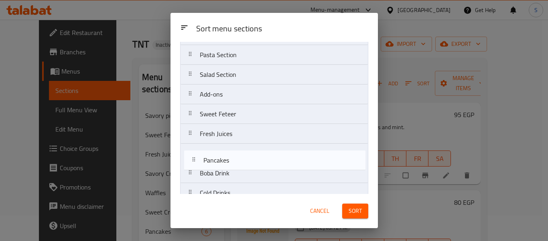
scroll to position [118, 0]
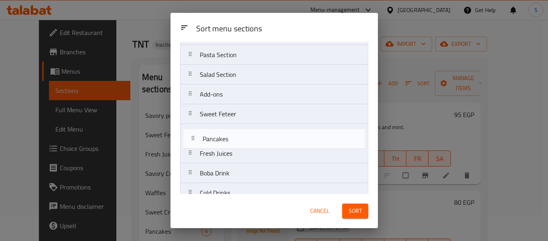
drag, startPoint x: 241, startPoint y: 105, endPoint x: 244, endPoint y: 145, distance: 40.3
click at [244, 145] on nav "Savory Crepe Savory pie Sandwiches Waffles Sweet Crepe Pancakes Pasta Section S…" at bounding box center [274, 84] width 188 height 276
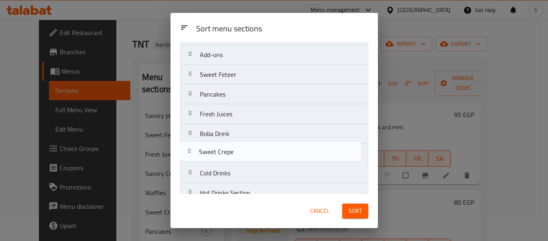
scroll to position [138, 0]
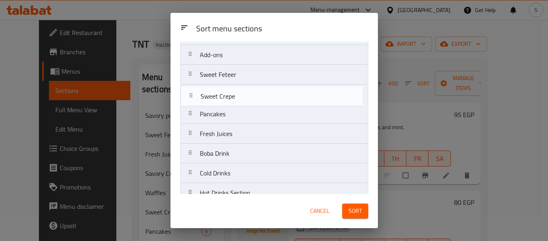
drag, startPoint x: 253, startPoint y: 83, endPoint x: 253, endPoint y: 106, distance: 23.3
click at [253, 106] on nav "Savory Crepe Savory pie Sandwiches Waffles Sweet Crepe Pasta Section Salad Sect…" at bounding box center [274, 65] width 188 height 276
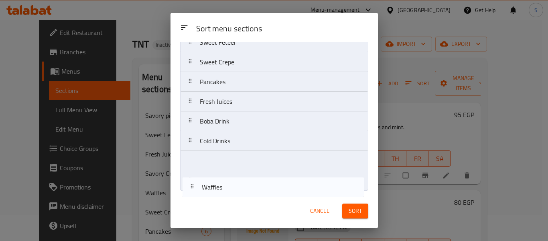
scroll to position [151, 0]
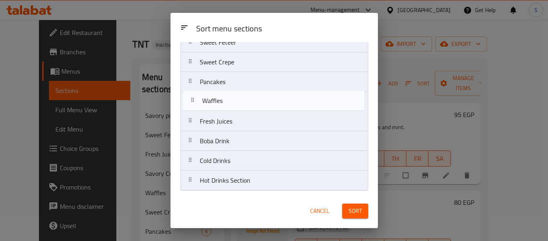
drag, startPoint x: 238, startPoint y: 140, endPoint x: 241, endPoint y: 109, distance: 31.0
click at [241, 109] on nav "Savory Crepe Savory pie Sandwiches Waffles Pasta Section Salad Section Add-ons …" at bounding box center [274, 52] width 188 height 276
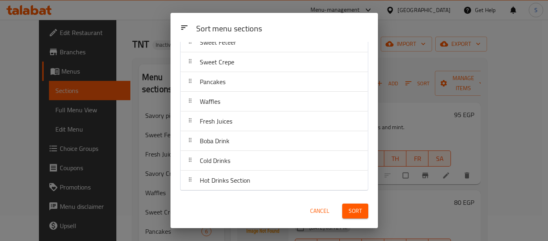
click at [359, 213] on span "Sort" at bounding box center [355, 211] width 13 height 10
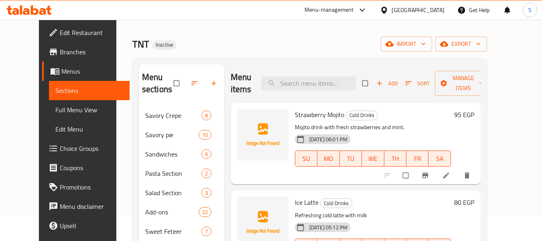
click at [330, 35] on div "Home / Restaurants management / Menus / Sections TNT Inactive import export Men…" at bounding box center [309, 197] width 355 height 375
click at [481, 44] on span "export" at bounding box center [461, 44] width 39 height 10
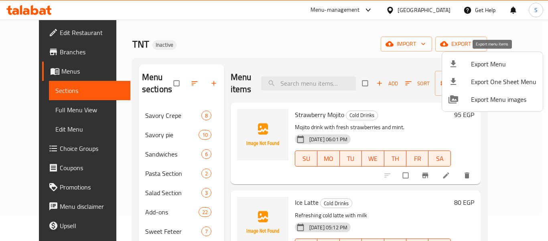
click at [496, 61] on span "Export Menu" at bounding box center [503, 64] width 65 height 10
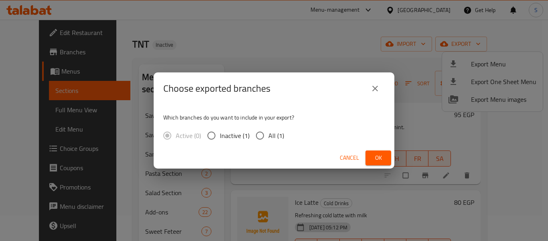
click at [267, 135] on input "All (1)" at bounding box center [260, 135] width 17 height 17
radio input "true"
click at [381, 151] on button "Ok" at bounding box center [379, 157] width 26 height 15
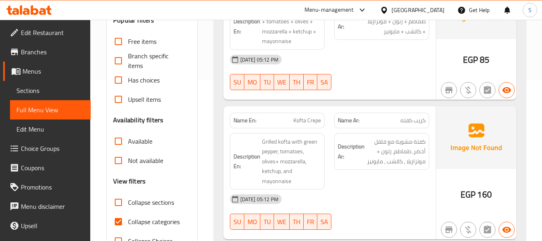
scroll to position [241, 0]
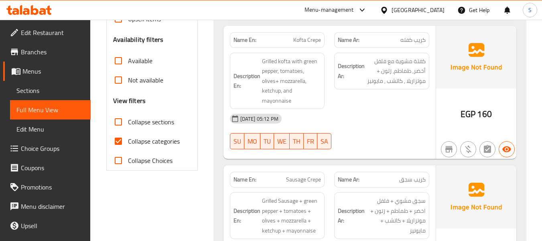
drag, startPoint x: 153, startPoint y: 143, endPoint x: 326, endPoint y: 216, distance: 188.0
click at [153, 143] on span "Collapse categories" at bounding box center [154, 141] width 52 height 10
click at [128, 143] on input "Collapse categories" at bounding box center [118, 140] width 19 height 19
checkbox input "false"
click at [310, 178] on span "Sausage Crepe" at bounding box center [303, 179] width 35 height 8
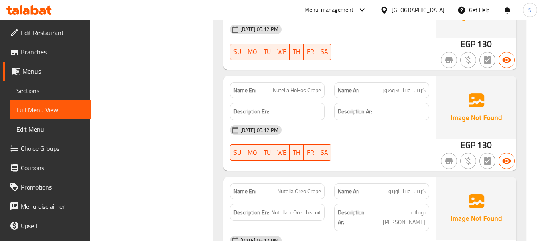
scroll to position [7038, 0]
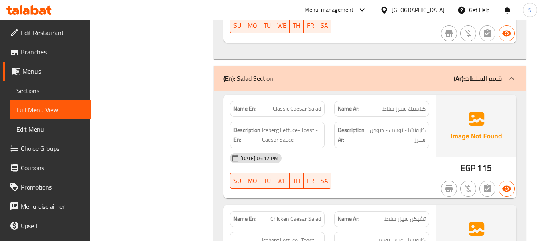
scroll to position [3359, 0]
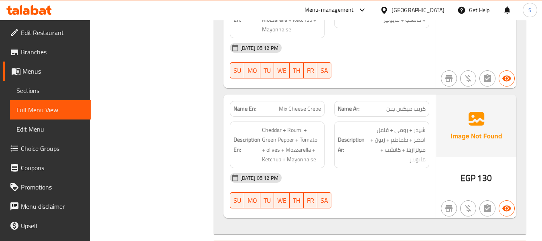
scroll to position [3812, 0]
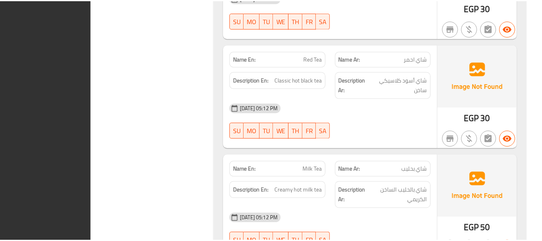
scroll to position [16322, 0]
